Goal: Task Accomplishment & Management: Use online tool/utility

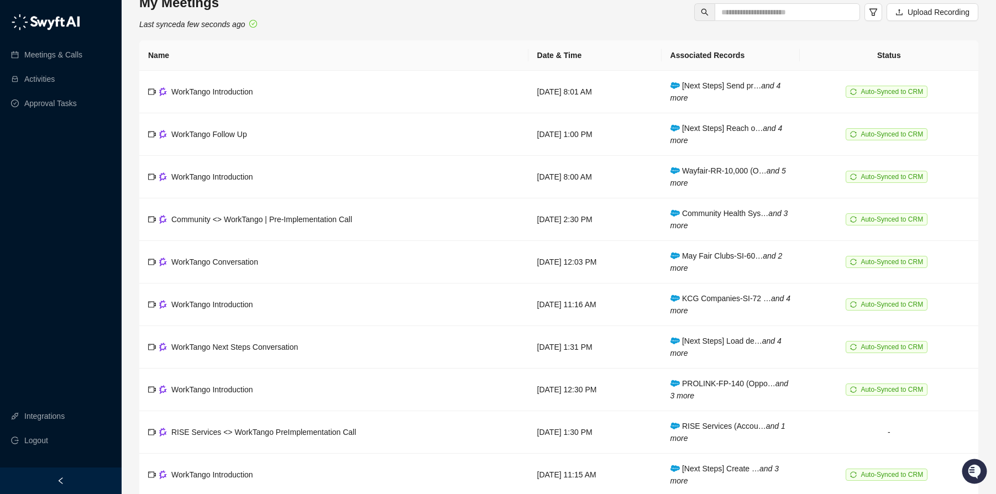
scroll to position [20, 0]
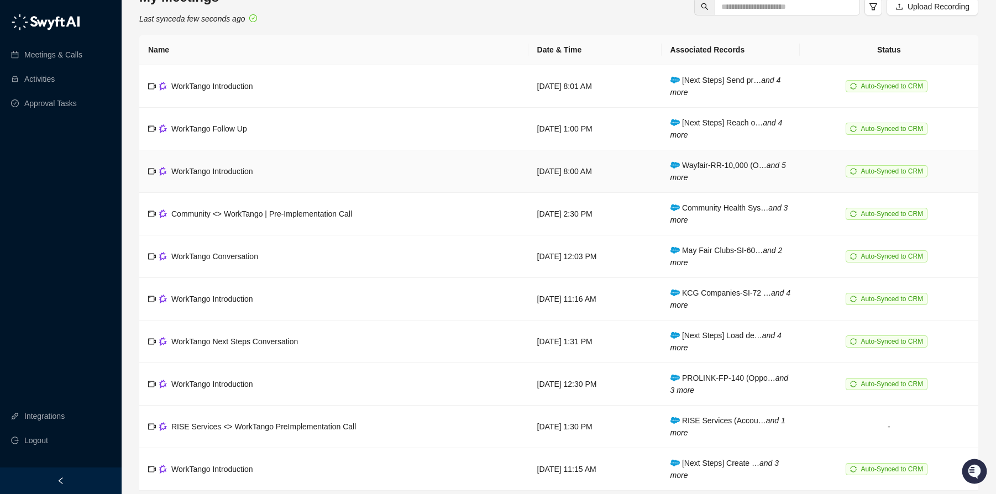
click at [223, 175] on span "WorkTango Introduction" at bounding box center [212, 171] width 82 height 9
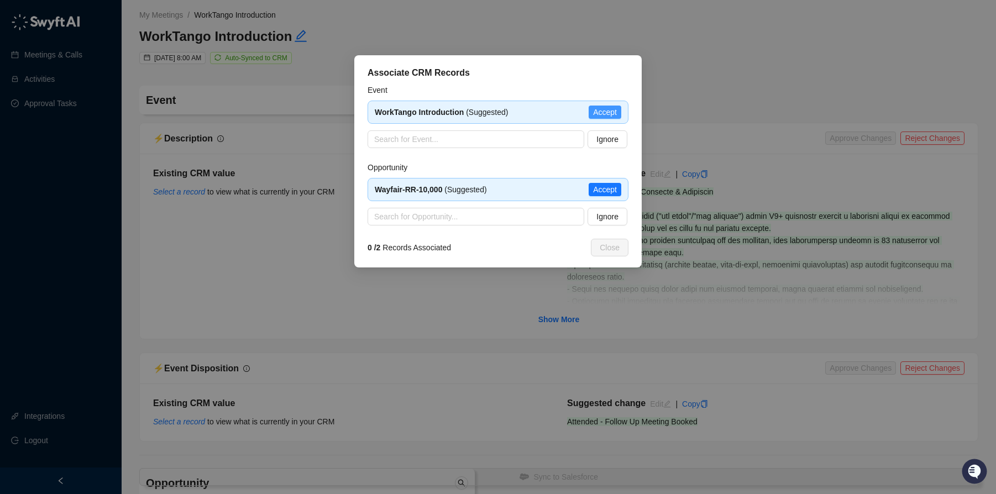
click at [605, 113] on span "Accept" at bounding box center [605, 112] width 24 height 12
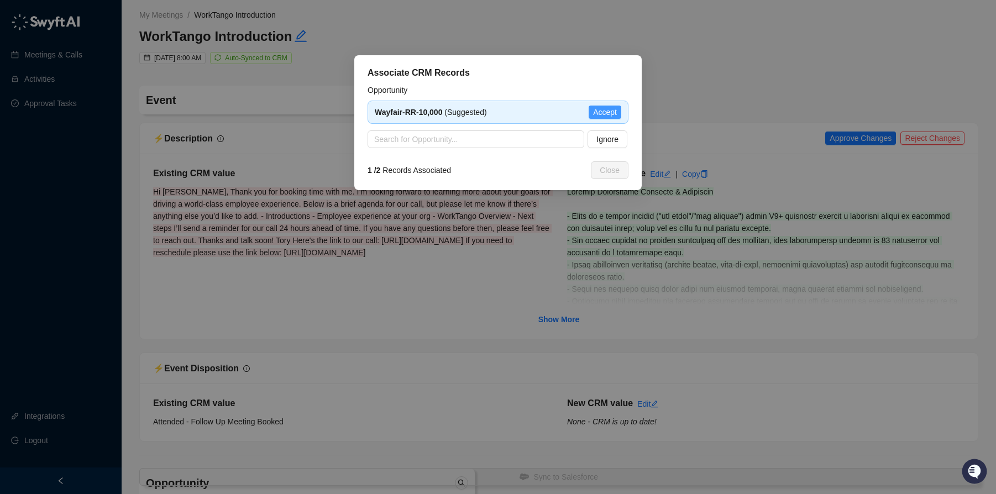
click at [595, 114] on span "Accept" at bounding box center [605, 112] width 24 height 12
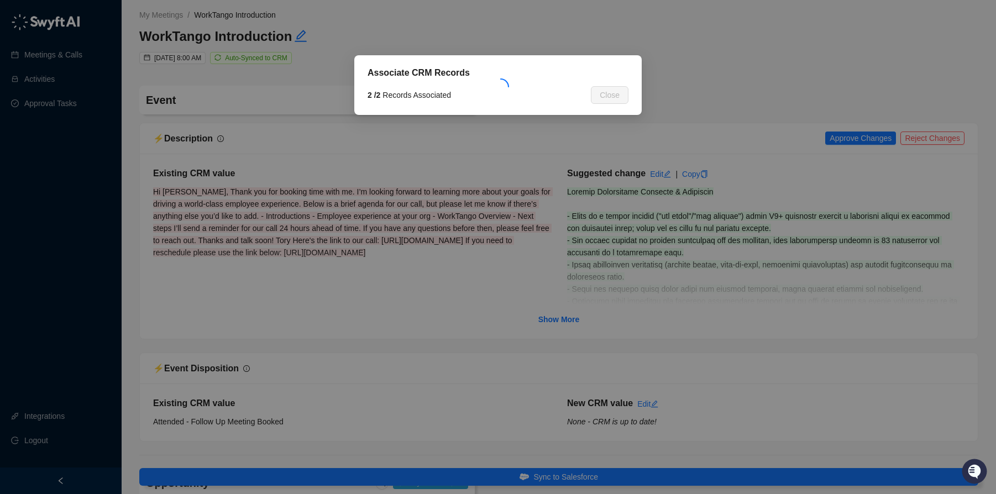
type textarea "**********"
type input "**********"
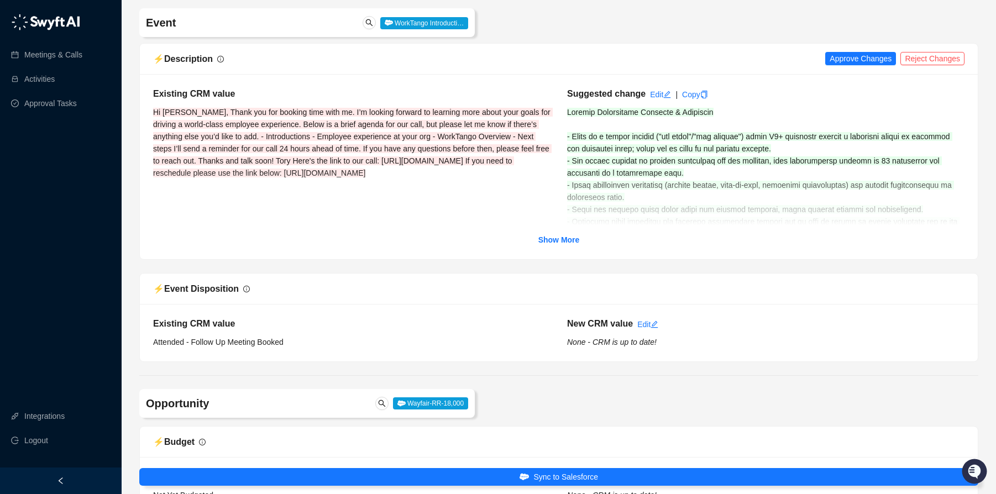
scroll to position [82, 0]
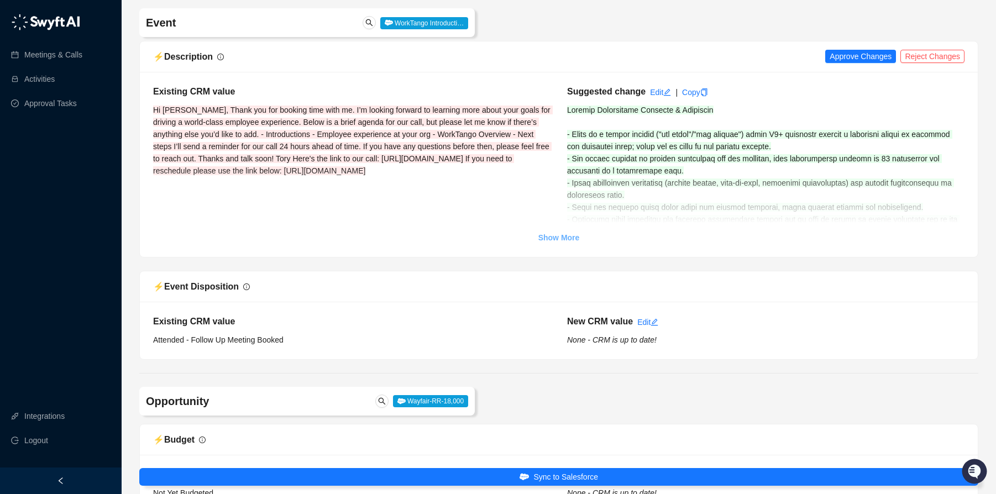
click at [555, 243] on link "Show More" at bounding box center [558, 238] width 41 height 12
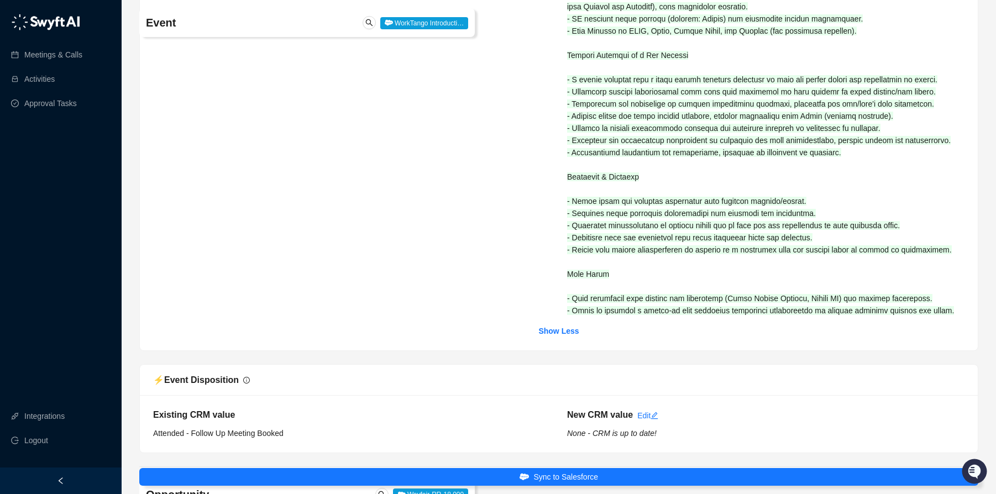
scroll to position [497, 0]
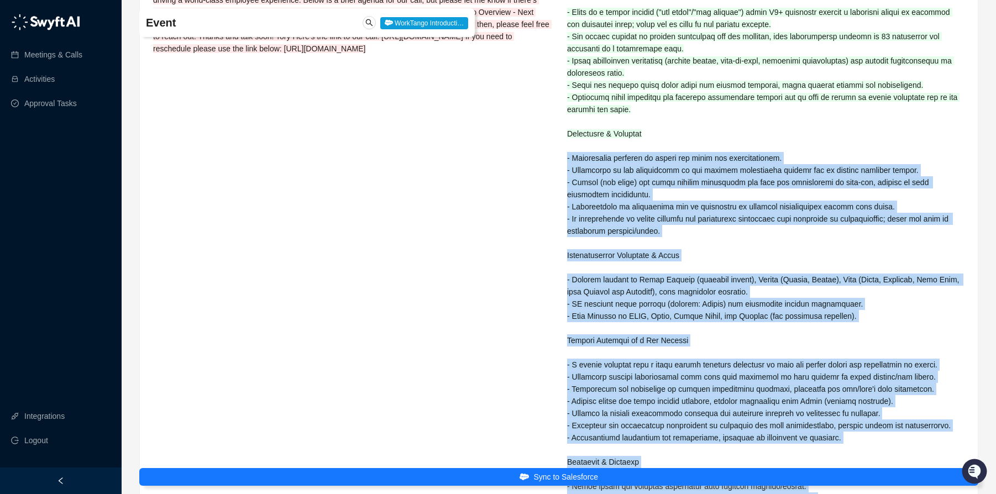
drag, startPoint x: 943, startPoint y: 255, endPoint x: 601, endPoint y: 148, distance: 358.7
click at [601, 148] on div "Suggested change Edit | Copy" at bounding box center [766, 282] width 414 height 639
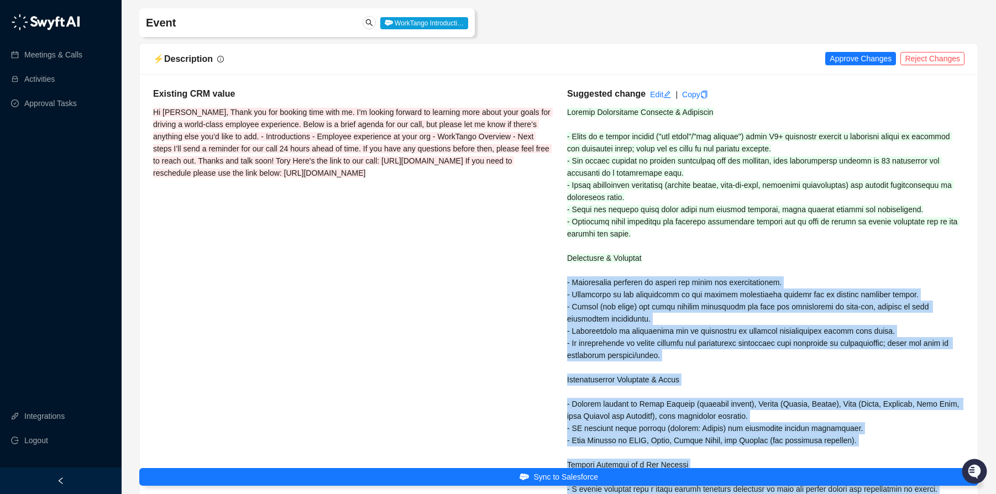
scroll to position [68, 0]
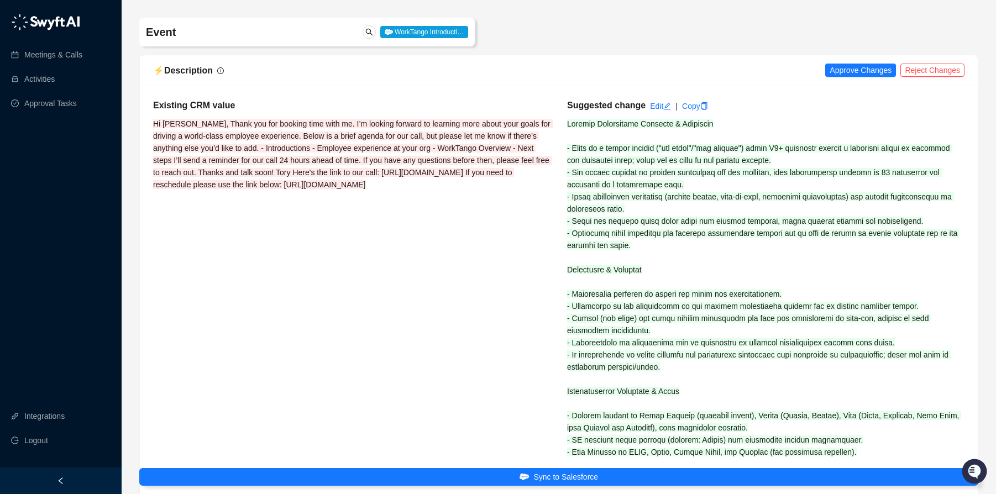
click at [596, 141] on div "Suggested change Edit | Copy" at bounding box center [766, 418] width 414 height 639
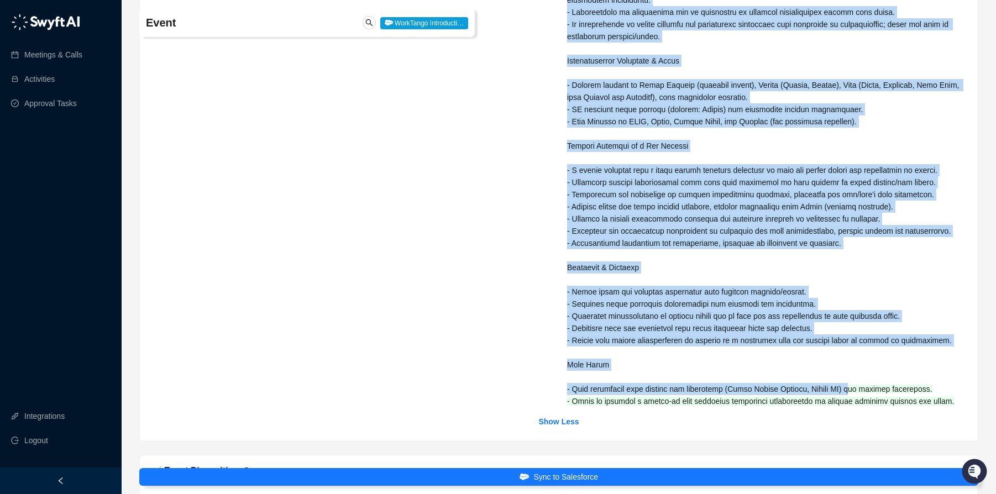
scroll to position [402, 0]
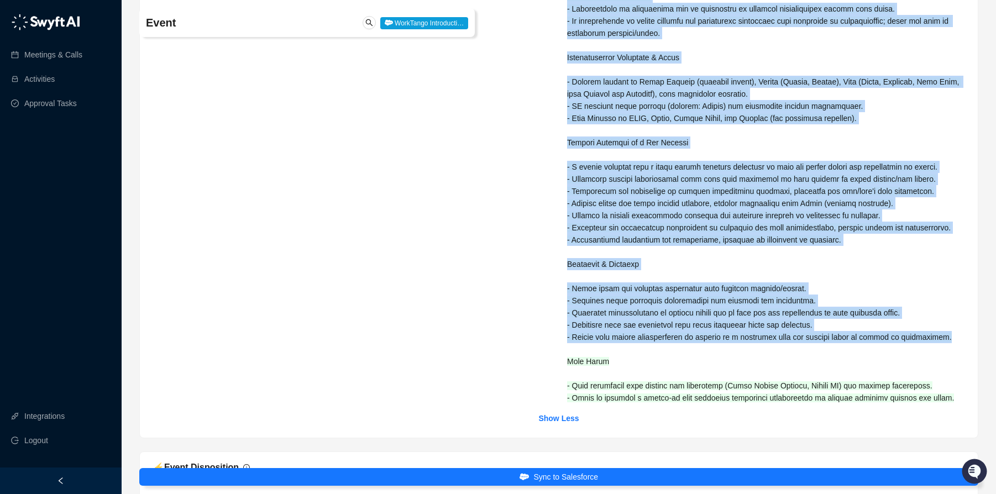
drag, startPoint x: 567, startPoint y: 124, endPoint x: 948, endPoint y: 352, distance: 444.6
click at [948, 352] on div "Suggested change Edit | Copy" at bounding box center [766, 84] width 414 height 639
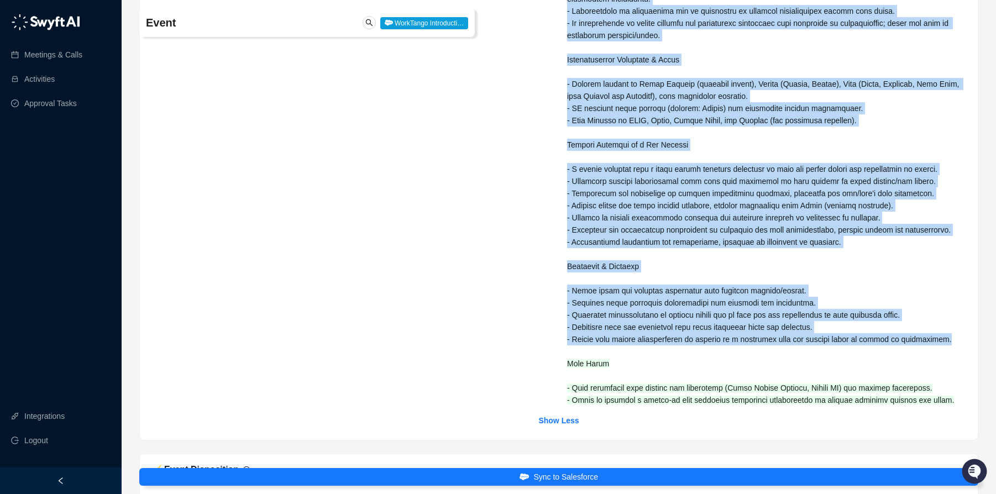
copy span "Current Recognition Programs & Processes - There is a global program ("way buck…"
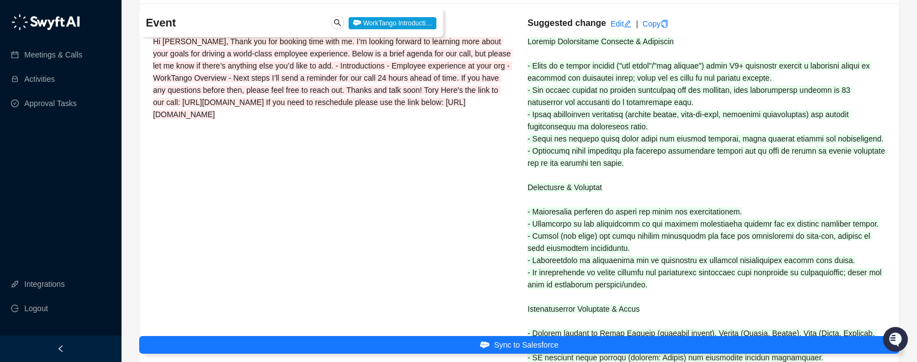
scroll to position [155, 0]
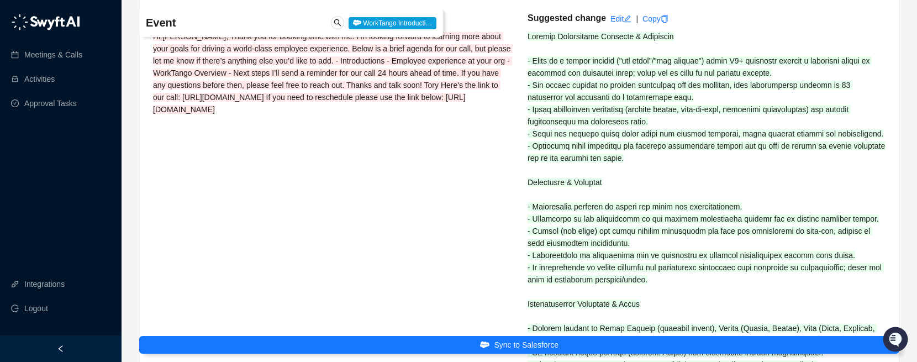
drag, startPoint x: 754, startPoint y: 220, endPoint x: 746, endPoint y: 219, distance: 8.9
drag, startPoint x: 746, startPoint y: 219, endPoint x: 535, endPoint y: 216, distance: 211.2
copy span "Recognition tracking is manual and lacks tax accountability."
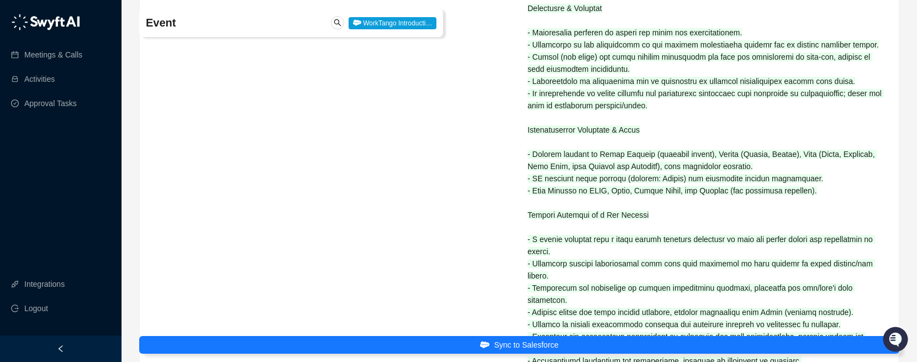
scroll to position [301, 0]
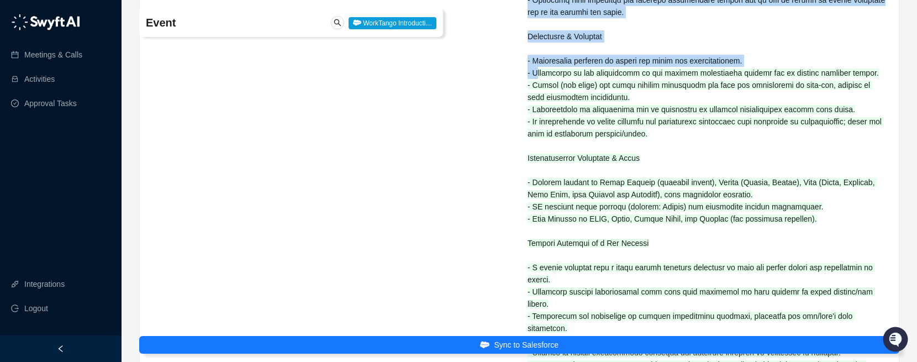
drag, startPoint x: 680, startPoint y: 161, endPoint x: 540, endPoint y: 81, distance: 161.4
click at [540, 81] on div "Suggested change Edit | Copy" at bounding box center [707, 228] width 375 height 724
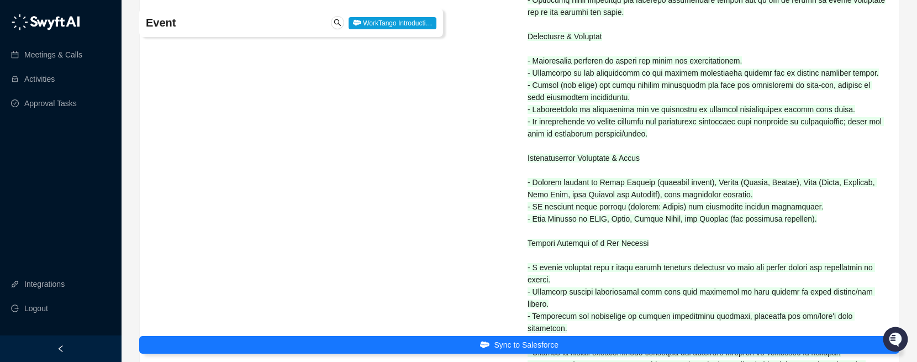
drag, startPoint x: 540, startPoint y: 82, endPoint x: 535, endPoint y: 86, distance: 6.7
click at [540, 82] on span at bounding box center [708, 237] width 360 height 702
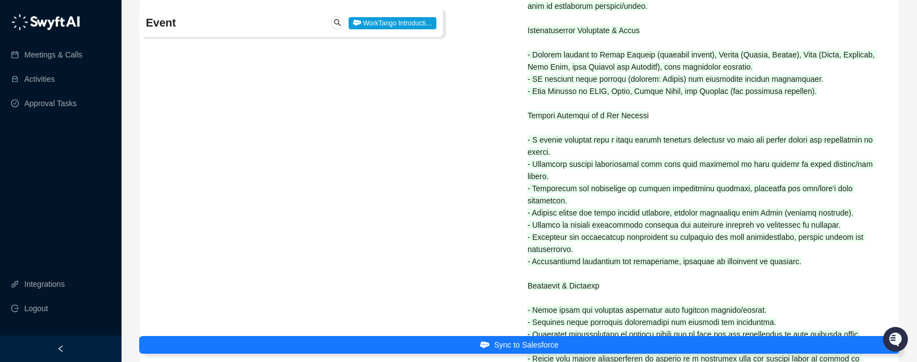
scroll to position [441, 0]
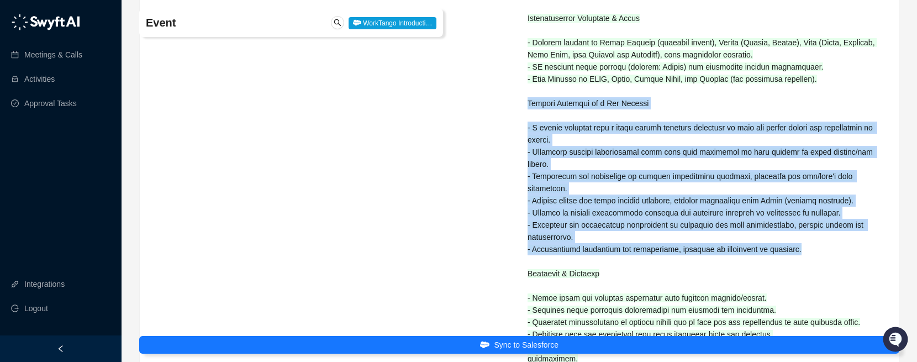
drag, startPoint x: 820, startPoint y: 264, endPoint x: 557, endPoint y: 116, distance: 301.4
click at [527, 117] on div "Suggested change Edit | Copy" at bounding box center [707, 88] width 375 height 724
copy span "Desired Features in a New Program - A global platform with a point system allow…"
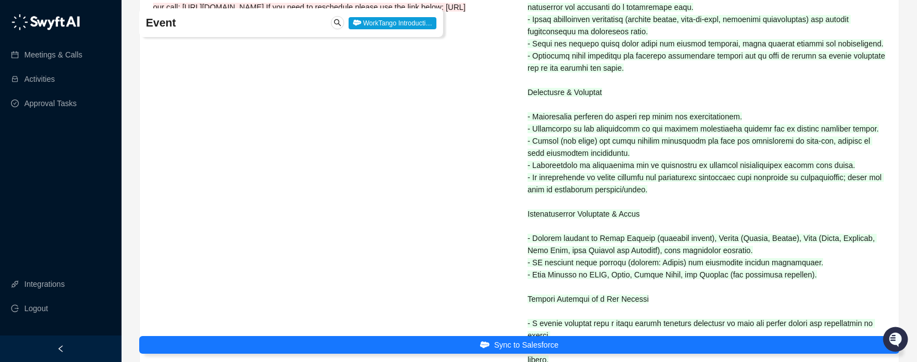
scroll to position [241, 0]
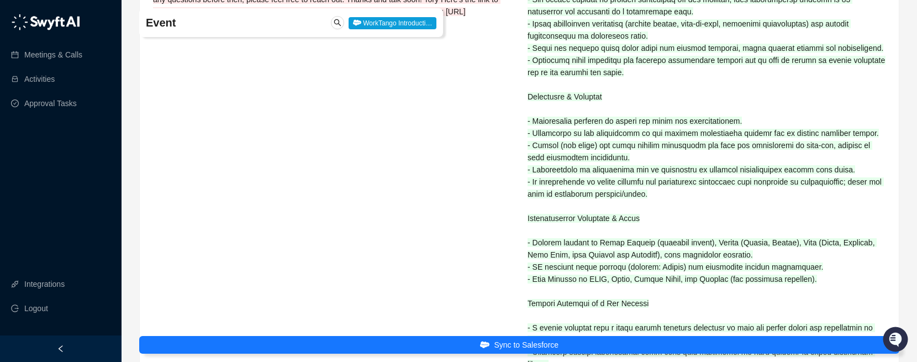
click at [611, 216] on div "Suggested change Edit | Copy" at bounding box center [707, 288] width 375 height 724
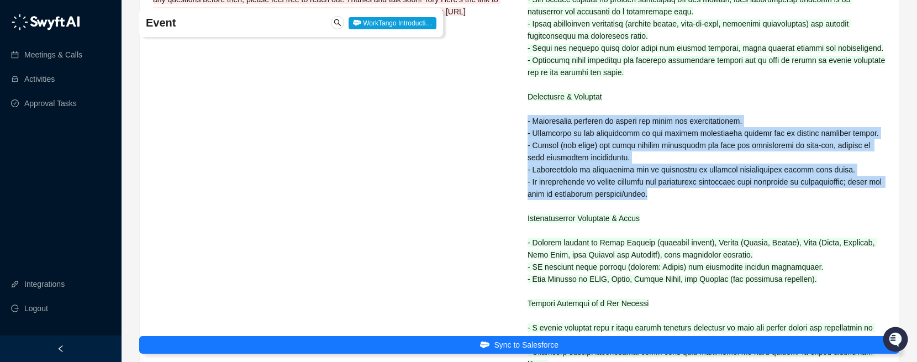
drag, startPoint x: 686, startPoint y: 209, endPoint x: 559, endPoint y: 144, distance: 142.6
click at [522, 123] on div "Suggested change Edit | Copy" at bounding box center [707, 288] width 375 height 724
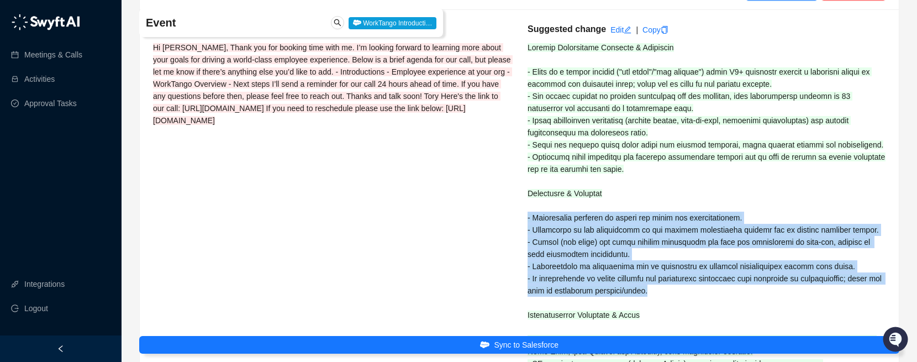
scroll to position [206, 0]
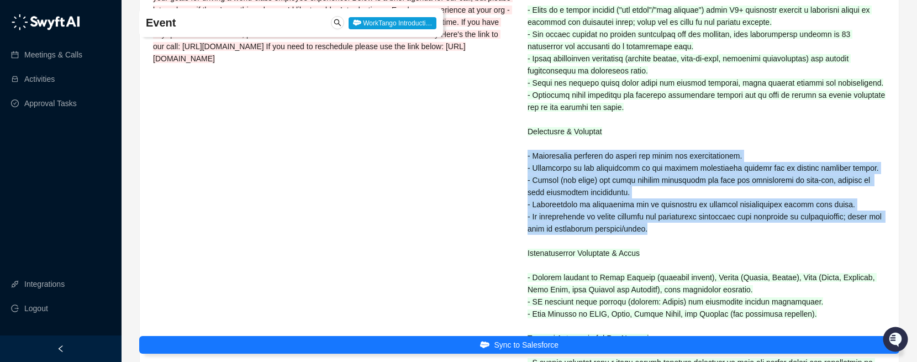
copy span "- Recognition tracking is manual and lacks tax accountability. - Warehouses do …"
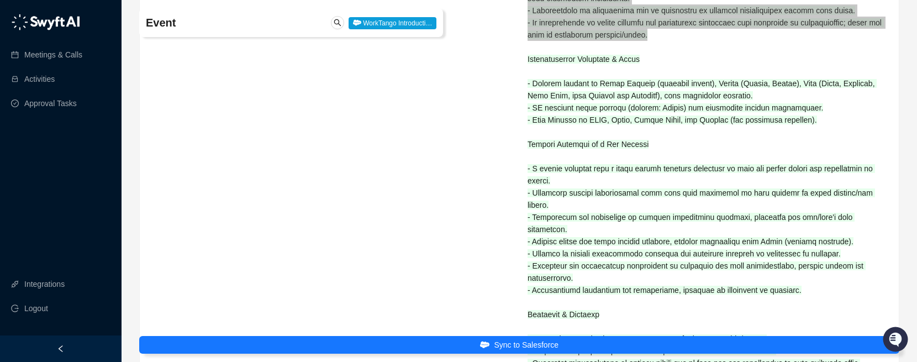
scroll to position [449, 0]
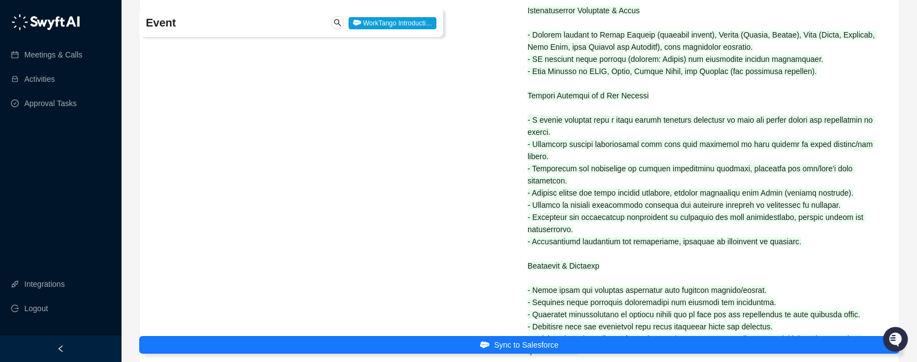
click at [807, 261] on div "Suggested change Edit | Copy" at bounding box center [707, 80] width 375 height 724
drag, startPoint x: 807, startPoint y: 261, endPoint x: 819, endPoint y: 254, distance: 12.9
click at [819, 254] on div "Suggested change Edit | Copy" at bounding box center [707, 80] width 375 height 724
click at [816, 254] on div "Suggested change Edit | Copy" at bounding box center [707, 80] width 375 height 724
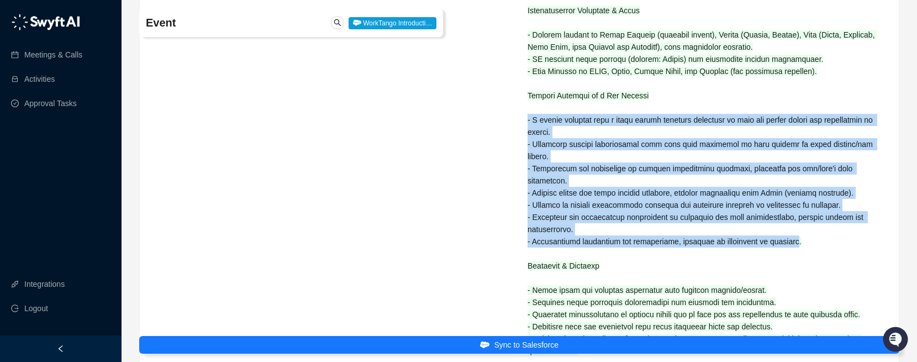
drag, startPoint x: 816, startPoint y: 254, endPoint x: 526, endPoint y: 132, distance: 314.8
click at [526, 132] on div "Suggested change Edit | Copy" at bounding box center [707, 80] width 375 height 724
copy span "- A global platform with a point system allowing employees to earn and redeem p…"
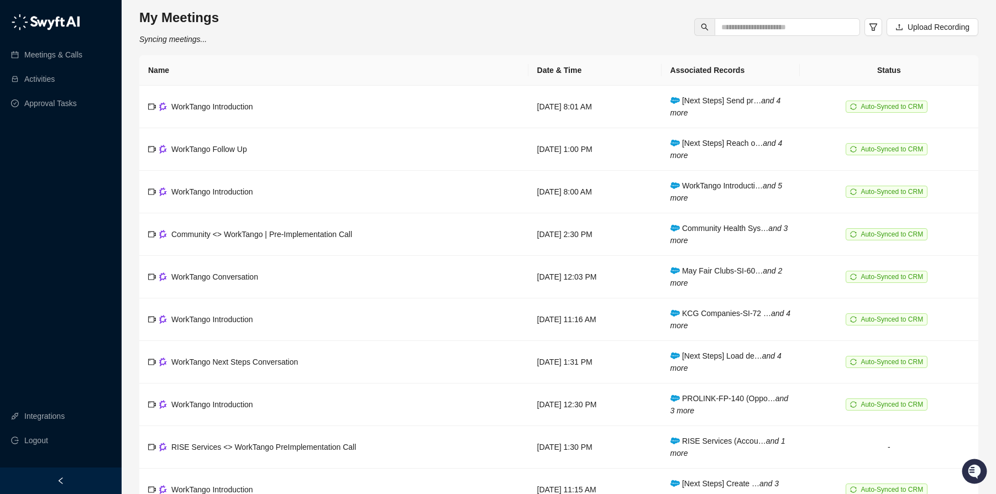
click at [51, 17] on img at bounding box center [45, 22] width 69 height 17
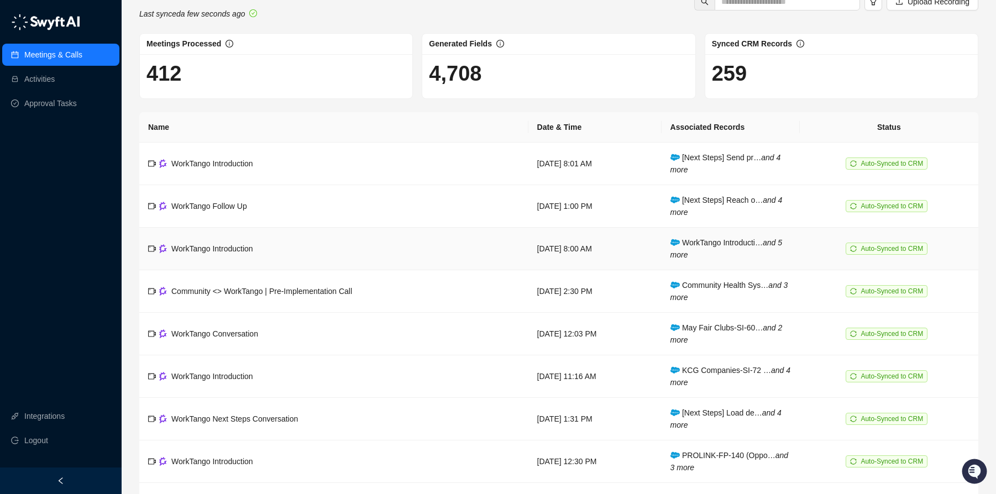
scroll to position [30, 0]
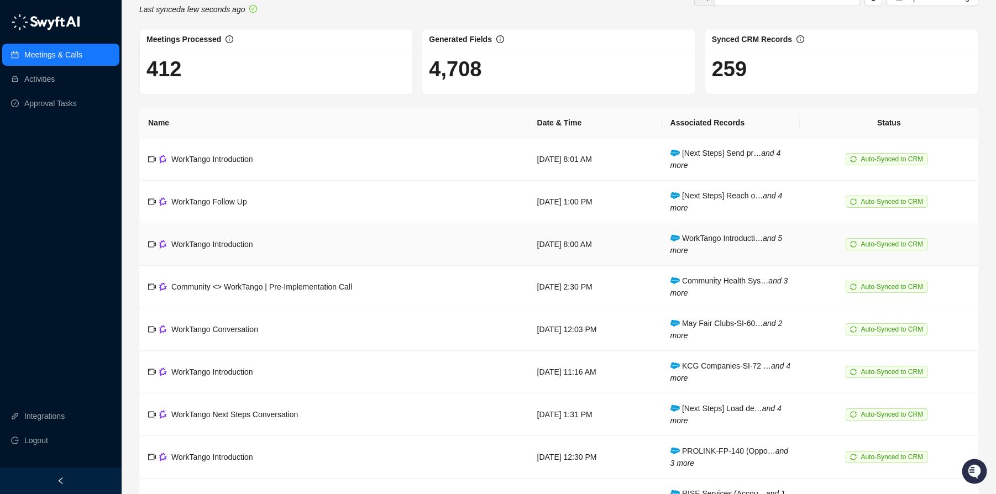
click at [230, 252] on td "WorkTango Introduction" at bounding box center [333, 244] width 389 height 43
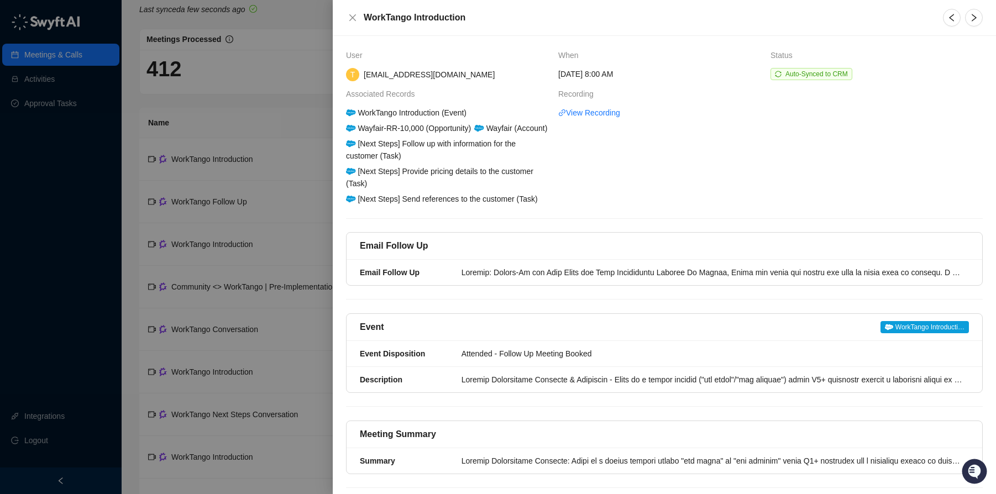
scroll to position [56, 0]
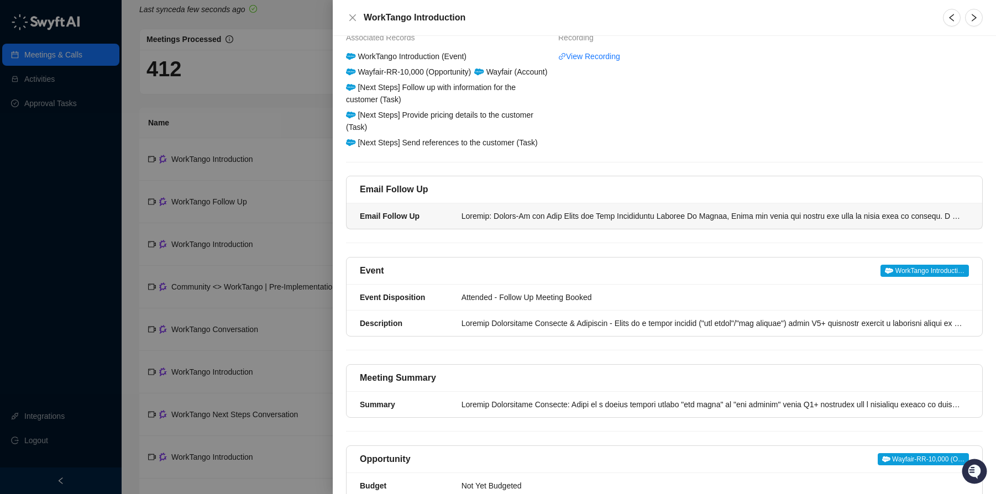
click at [552, 222] on div at bounding box center [712, 216] width 501 height 12
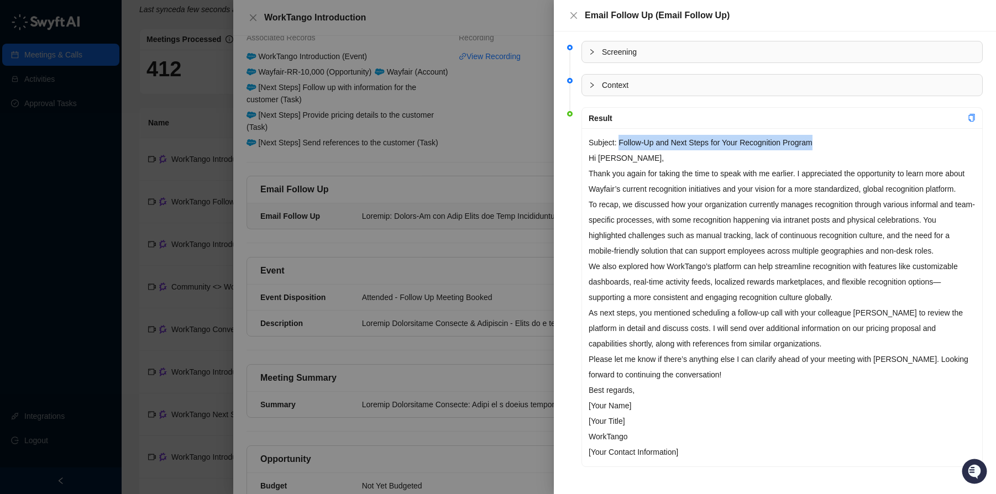
drag, startPoint x: 837, startPoint y: 146, endPoint x: 622, endPoint y: 141, distance: 215.6
click at [622, 141] on p "Subject: Follow-Up and Next Steps for Your Recognition Program" at bounding box center [782, 142] width 387 height 15
copy p "Follow-Up and Next Steps for Your Recognition Program"
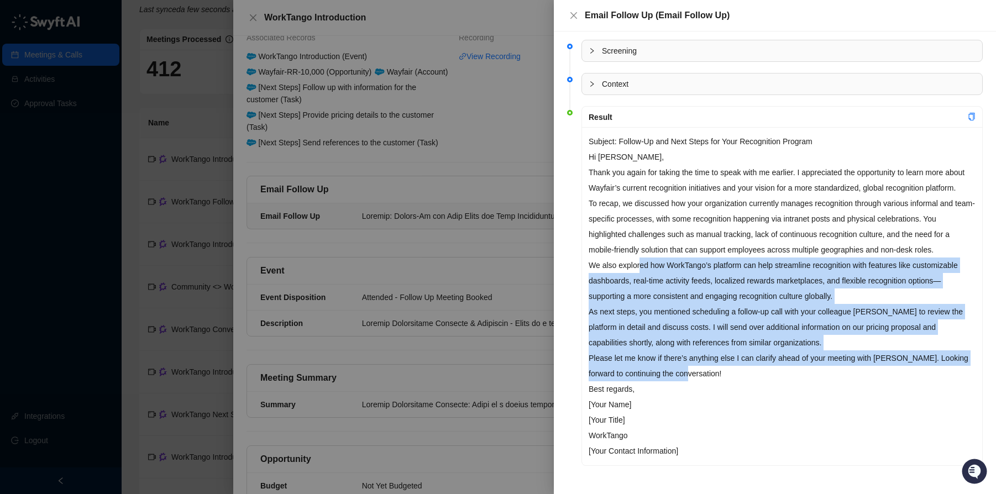
drag, startPoint x: 705, startPoint y: 370, endPoint x: 639, endPoint y: 258, distance: 129.8
click at [639, 258] on div "Subject: Follow-Up and Next Steps for Your Recognition Program Hi [PERSON_NAME]…" at bounding box center [782, 296] width 400 height 338
click at [639, 258] on p "We also explored how WorkTango’s platform can help streamline recognition with …" at bounding box center [782, 281] width 387 height 46
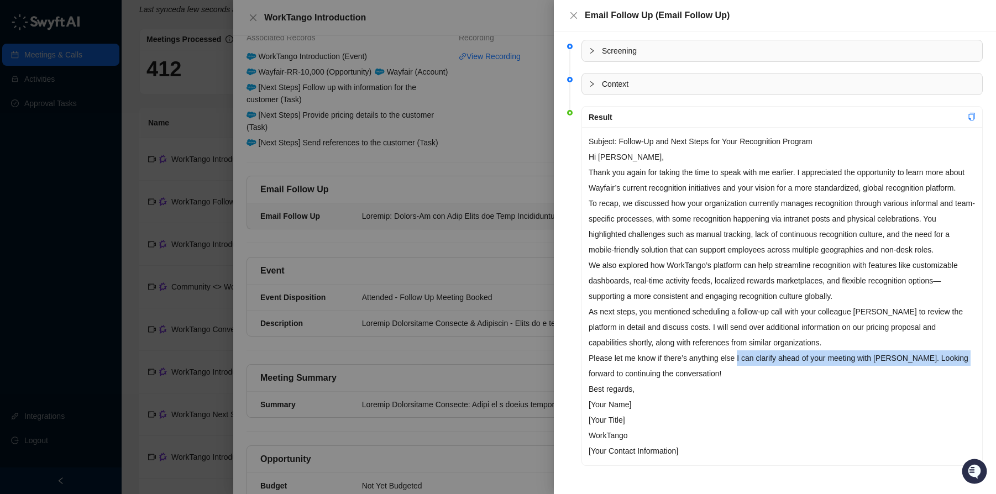
drag, startPoint x: 974, startPoint y: 359, endPoint x: 742, endPoint y: 356, distance: 232.1
click at [742, 356] on p "Please let me know if there’s anything else I can clarify ahead of your meeting…" at bounding box center [782, 365] width 387 height 31
drag, startPoint x: 742, startPoint y: 356, endPoint x: 700, endPoint y: 376, distance: 46.5
click at [742, 356] on p "Please let me know if there’s anything else I can clarify ahead of your meeting…" at bounding box center [782, 365] width 387 height 31
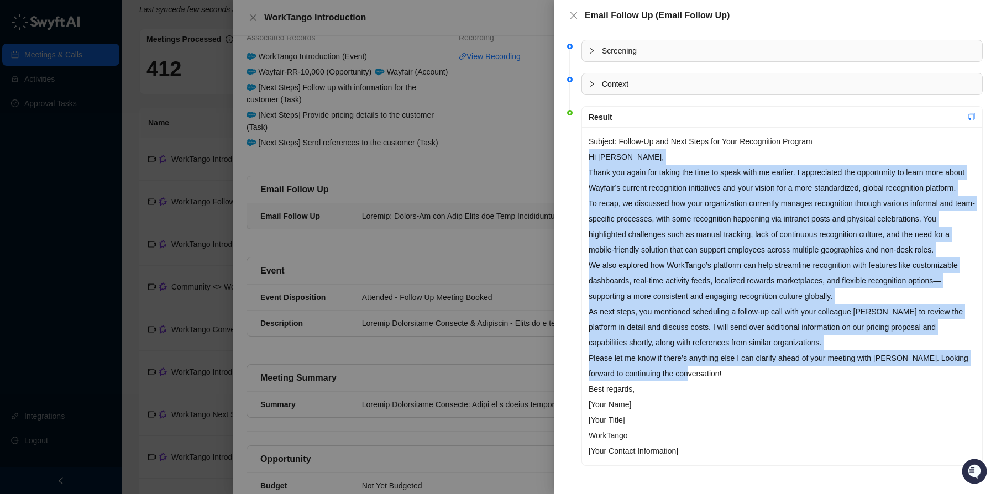
drag, startPoint x: 696, startPoint y: 374, endPoint x: 576, endPoint y: 142, distance: 261.3
click at [576, 142] on li "Result Subject: Follow-Up and Next Steps for Your Recognition Program Hi [PERSO…" at bounding box center [775, 295] width 416 height 371
copy div "Lo Ipsumd, Sitam con adipi eli seddoe tem inci ut labor etdo ma aliquae. A mini…"
